Goal: Task Accomplishment & Management: Use online tool/utility

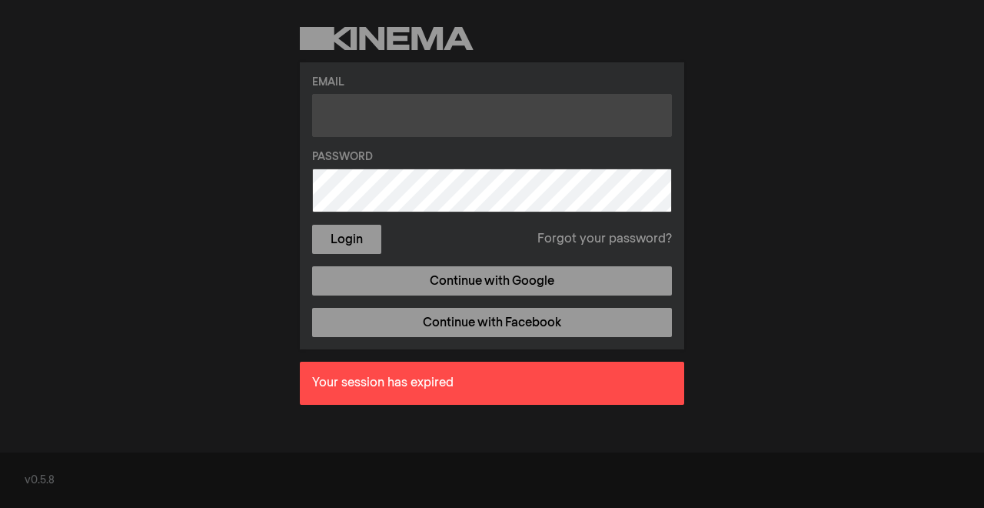
click at [508, 122] on input "text" at bounding box center [492, 115] width 360 height 43
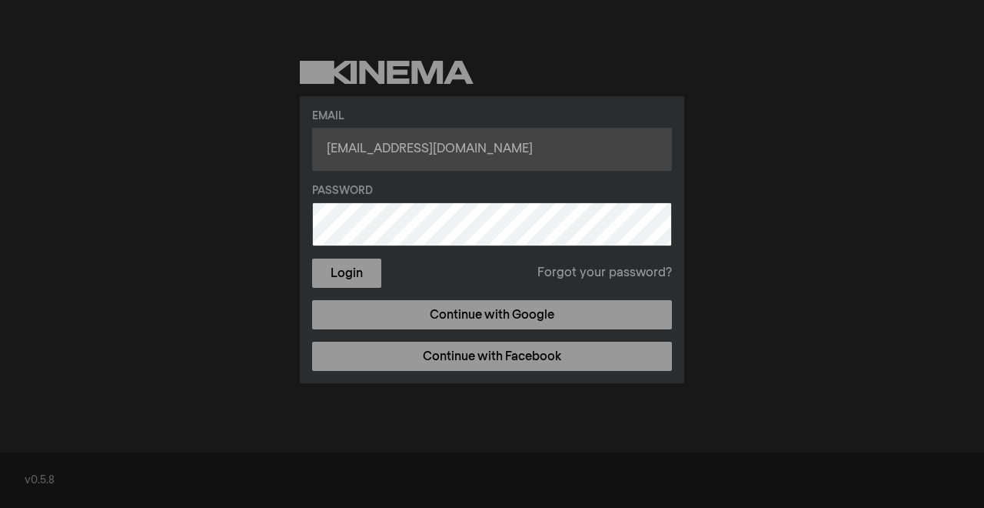
type input "[EMAIL_ADDRESS][DOMAIN_NAME]"
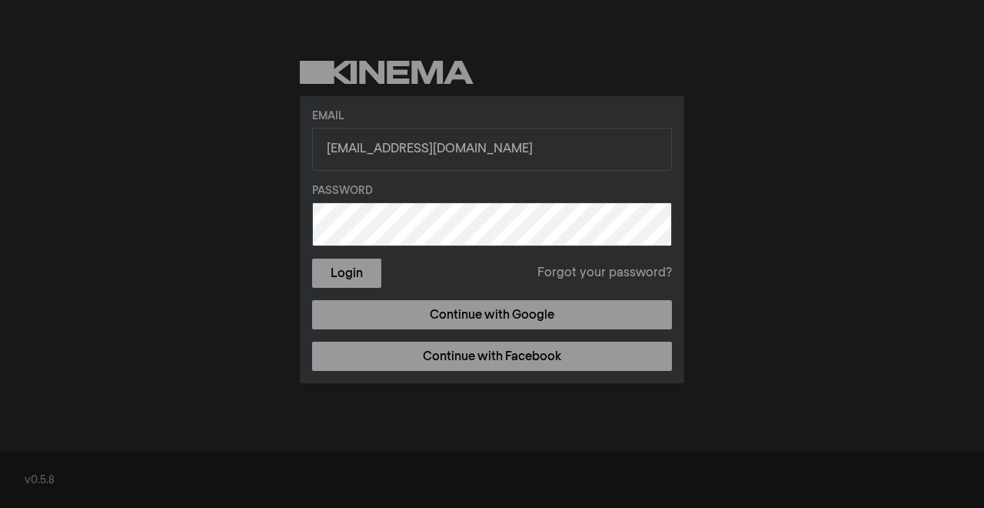
click at [312, 258] on button "Login" at bounding box center [346, 272] width 69 height 29
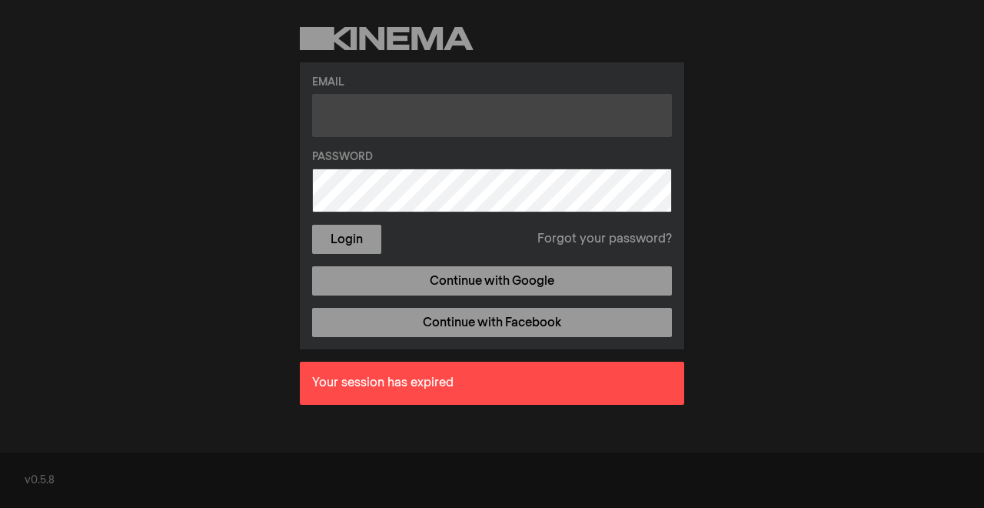
click at [475, 118] on input "text" at bounding box center [492, 115] width 360 height 43
type input "[EMAIL_ADDRESS][DOMAIN_NAME]"
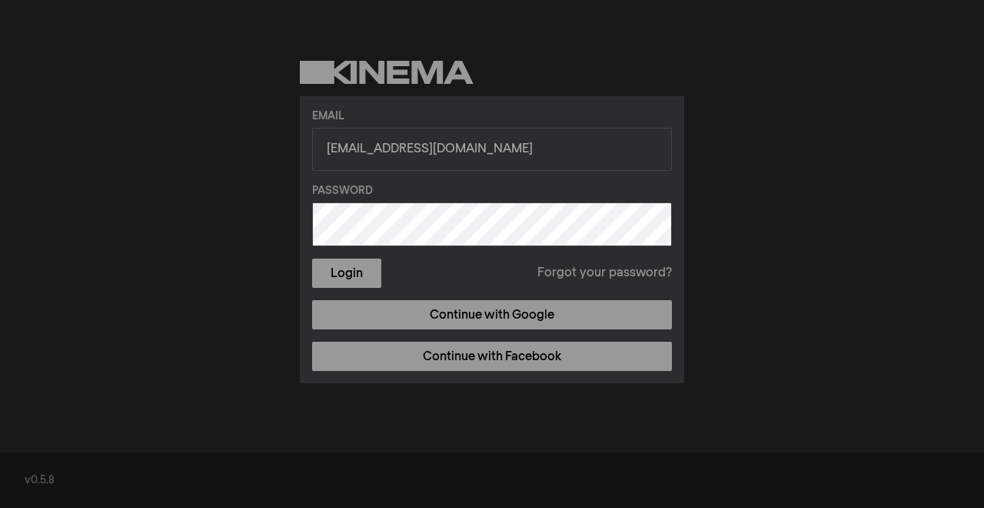
click at [312, 258] on button "Login" at bounding box center [346, 272] width 69 height 29
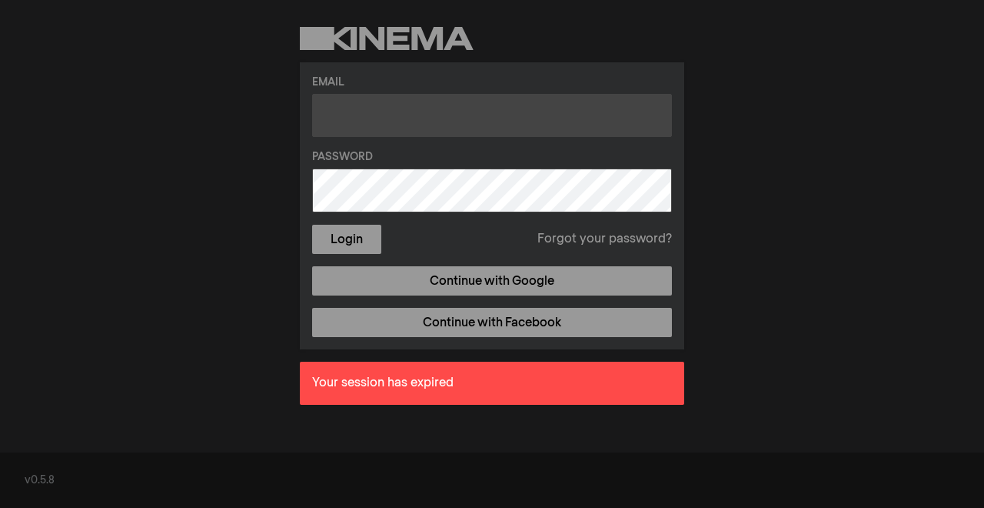
click at [445, 112] on input "text" at bounding box center [492, 115] width 360 height 43
type input "[EMAIL_ADDRESS][DOMAIN_NAME]"
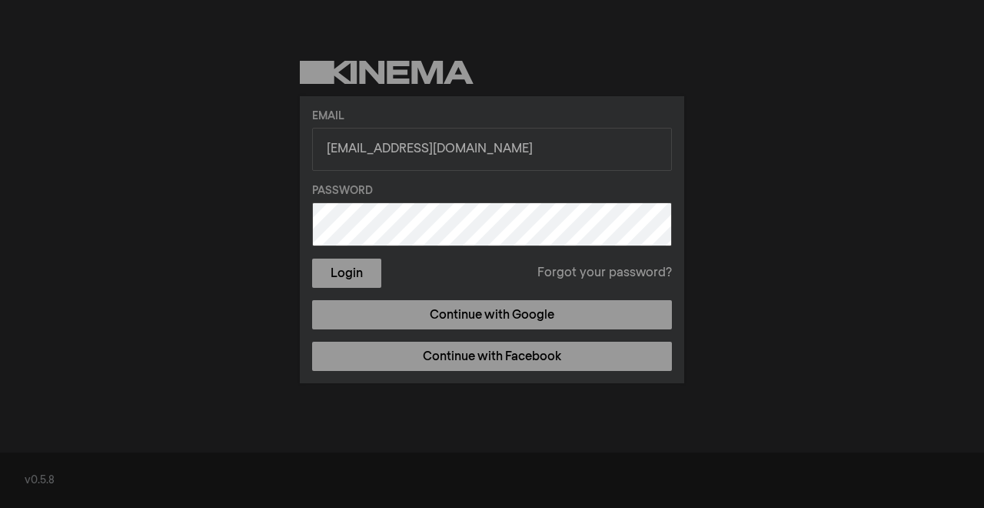
click at [312, 258] on button "Login" at bounding box center [346, 272] width 69 height 29
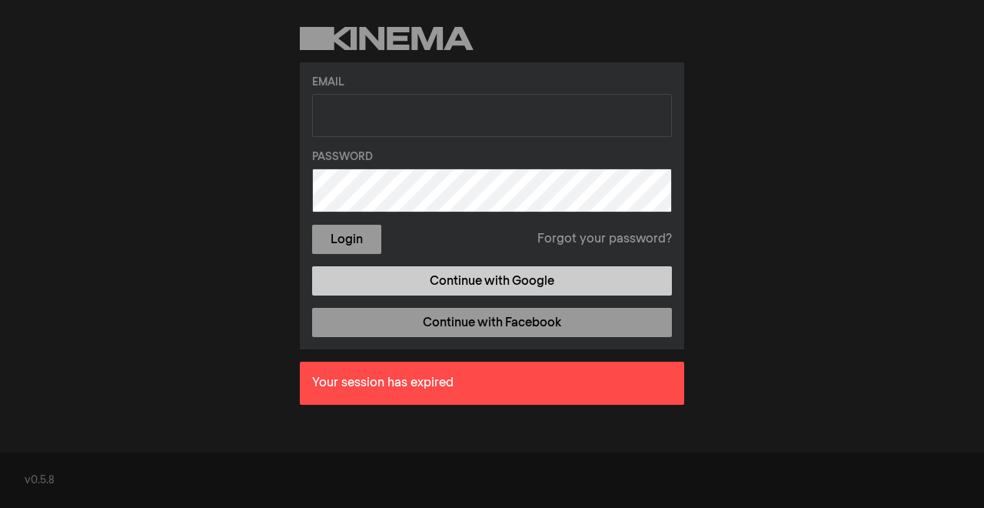
click at [480, 278] on link "Continue with Google" at bounding box center [492, 280] width 360 height 29
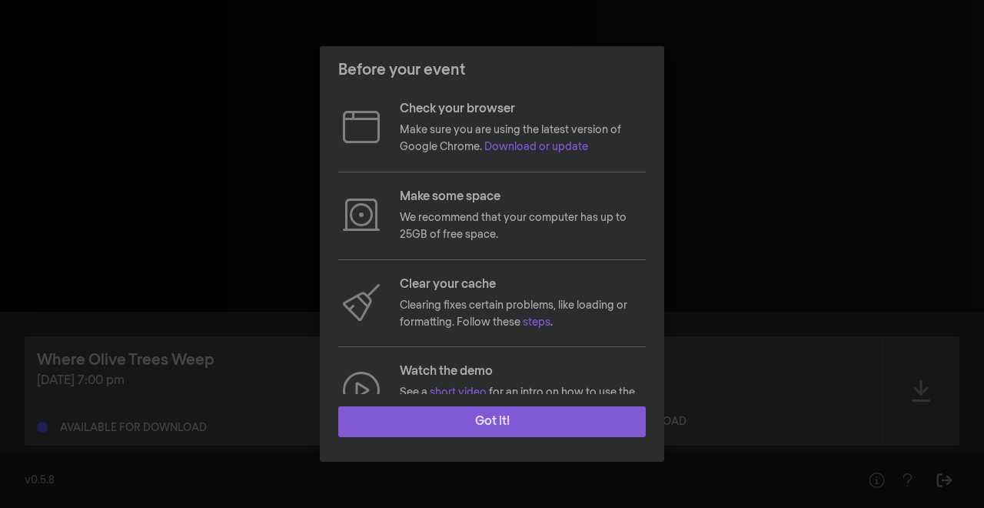
click at [499, 427] on button "Got it!" at bounding box center [492, 421] width 308 height 31
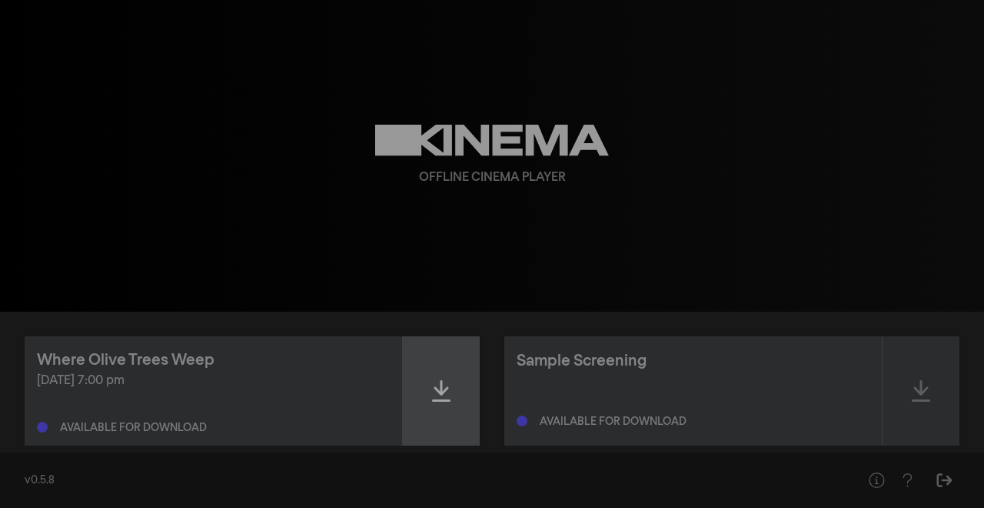
click at [435, 390] on icon at bounding box center [441, 390] width 18 height 25
click at [442, 395] on icon at bounding box center [441, 391] width 18 height 22
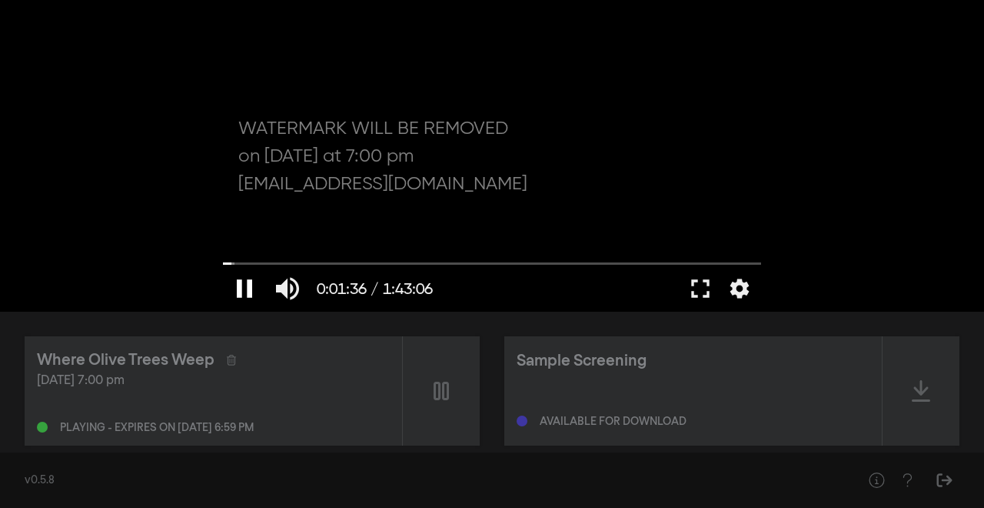
click at [246, 288] on button "pause" at bounding box center [244, 288] width 43 height 46
type input "96.710664"
